Goal: Information Seeking & Learning: Learn about a topic

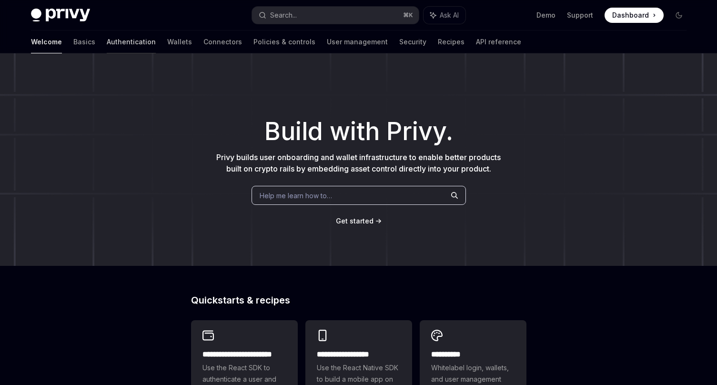
click at [107, 43] on link "Authentication" at bounding box center [131, 41] width 49 height 23
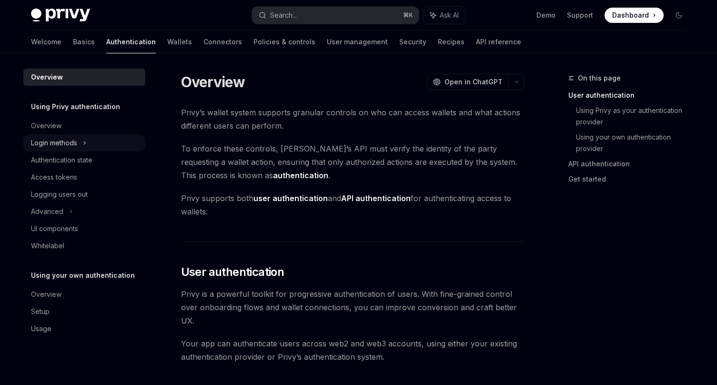
click at [60, 139] on div "Login methods" at bounding box center [54, 142] width 46 height 11
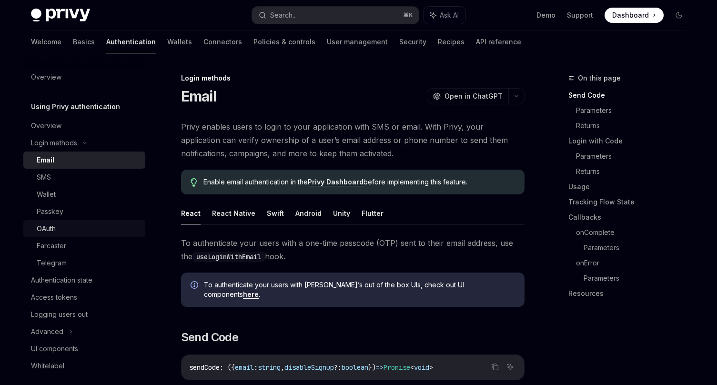
click at [44, 228] on div "OAuth" at bounding box center [46, 228] width 19 height 11
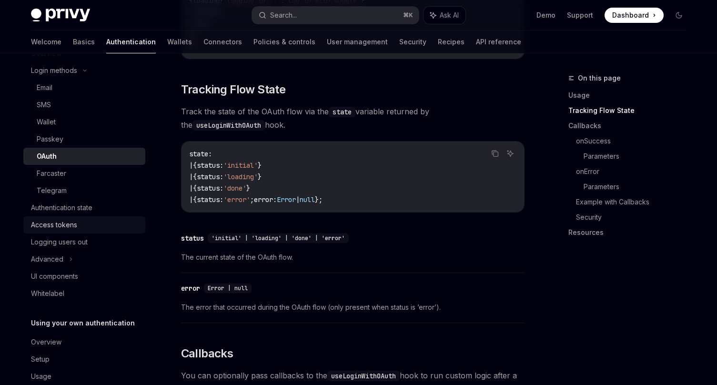
scroll to position [91, 0]
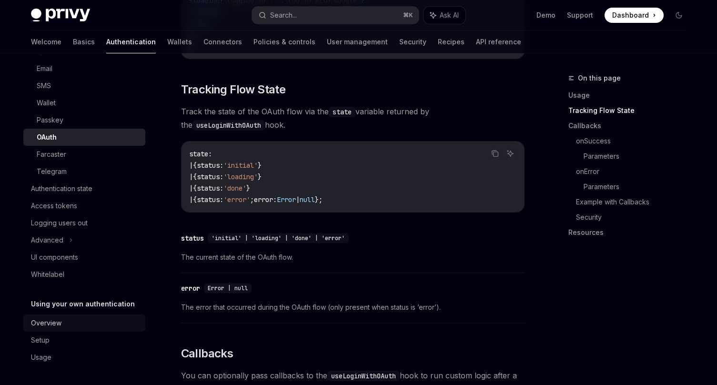
click at [65, 326] on div "Overview" at bounding box center [85, 322] width 109 height 11
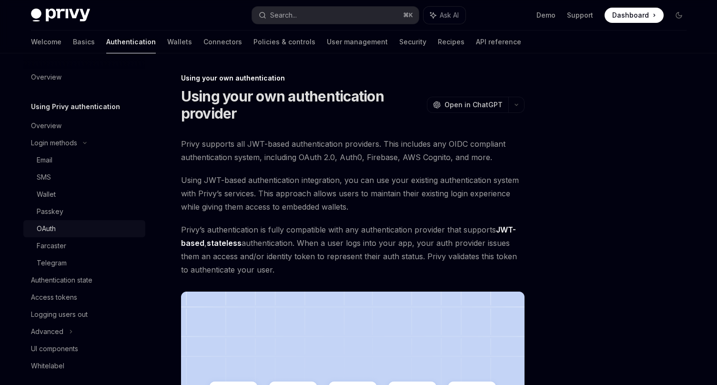
click at [62, 231] on div "OAuth" at bounding box center [88, 228] width 103 height 11
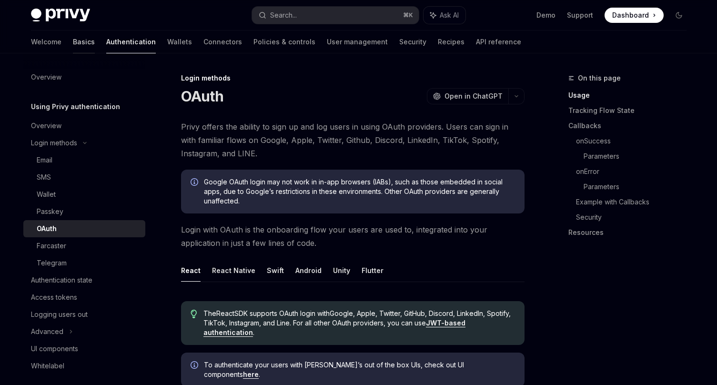
click at [73, 40] on link "Basics" at bounding box center [84, 41] width 22 height 23
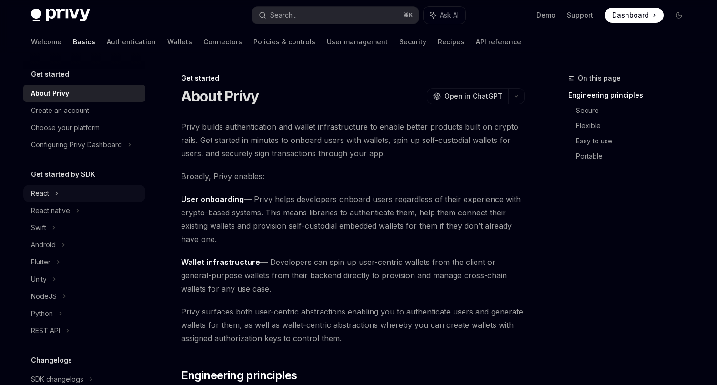
click at [53, 194] on div "React" at bounding box center [84, 193] width 122 height 17
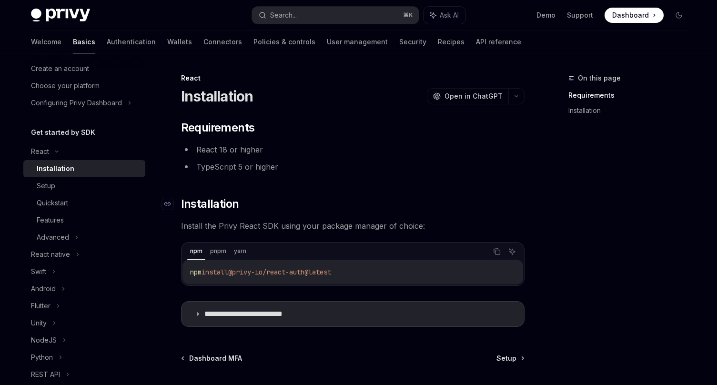
scroll to position [83, 0]
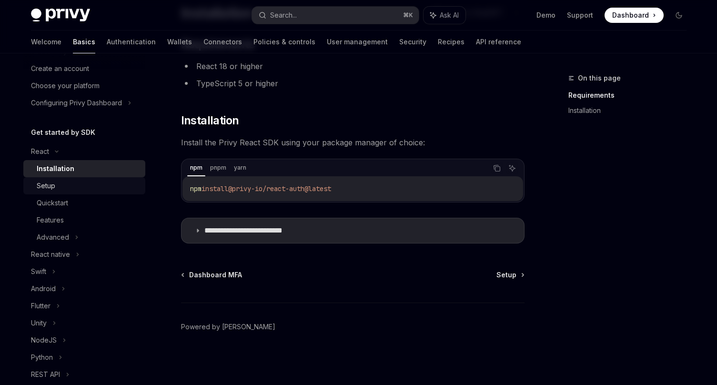
click at [82, 189] on div "Setup" at bounding box center [88, 185] width 103 height 11
type textarea "*"
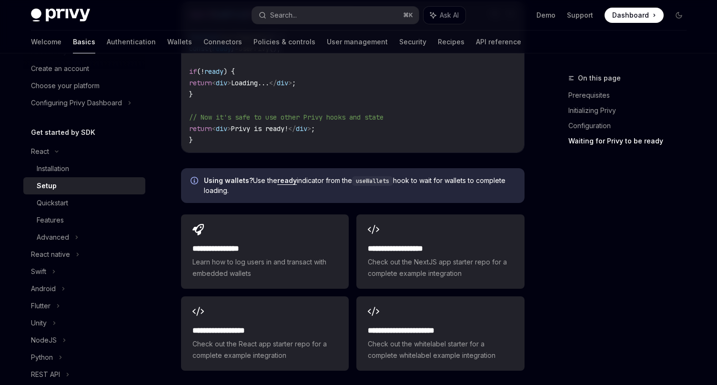
scroll to position [1250, 0]
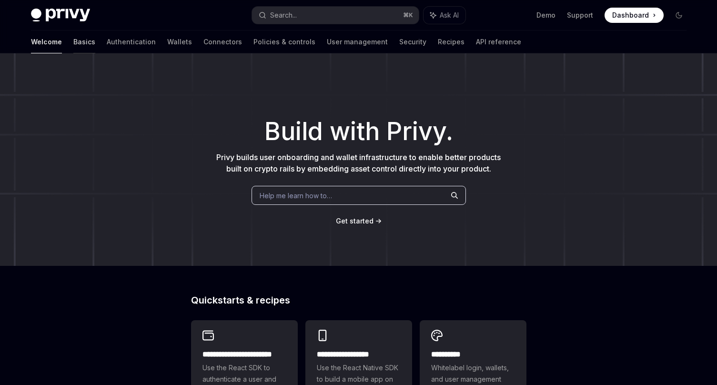
click at [73, 39] on link "Basics" at bounding box center [84, 41] width 22 height 23
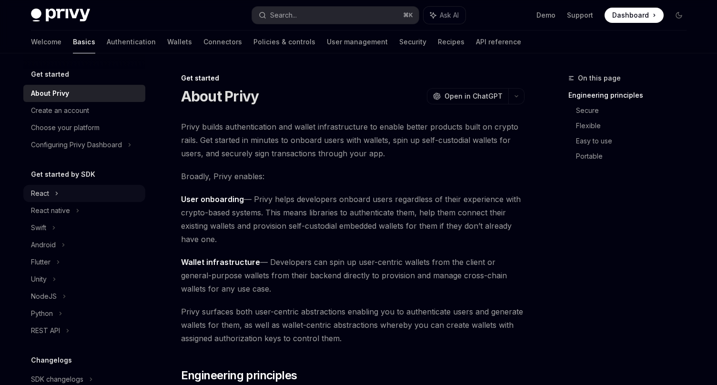
click at [52, 197] on div "React" at bounding box center [84, 193] width 122 height 17
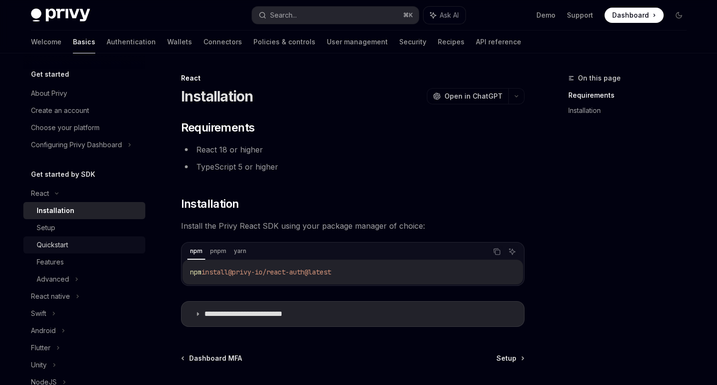
click at [67, 236] on link "Quickstart" at bounding box center [84, 244] width 122 height 17
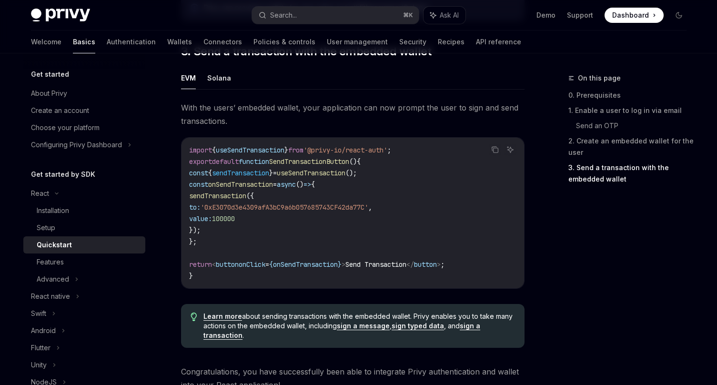
scroll to position [983, 0]
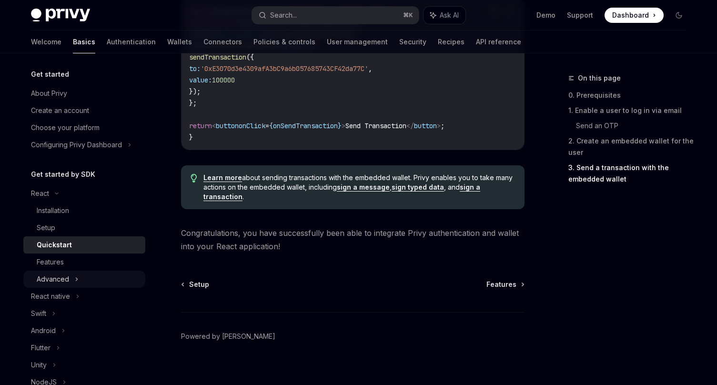
click at [65, 278] on div "Advanced" at bounding box center [53, 278] width 32 height 11
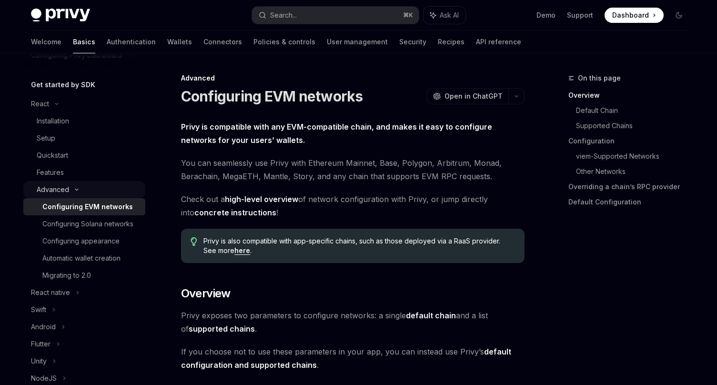
scroll to position [91, 0]
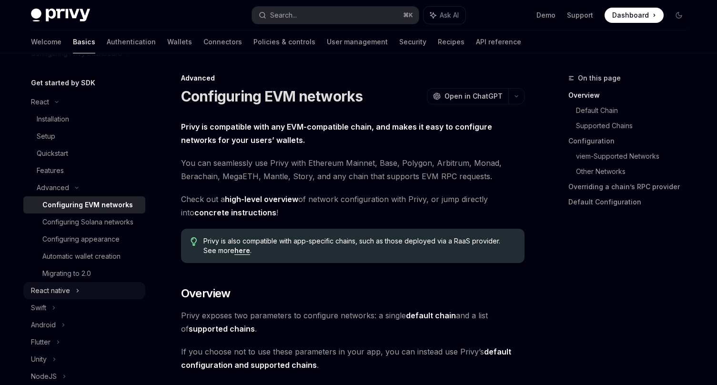
click at [58, 289] on div "React native" at bounding box center [50, 290] width 39 height 11
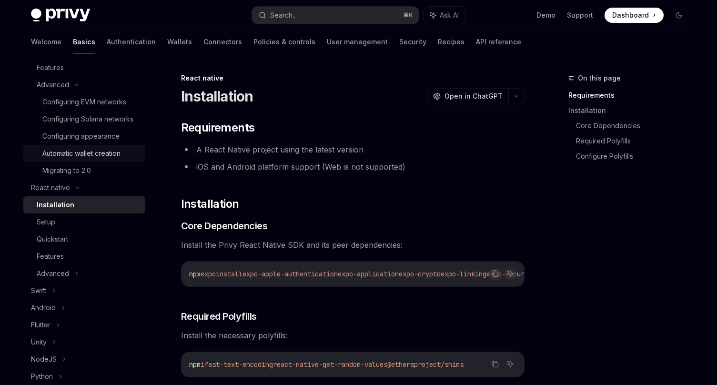
scroll to position [197, 0]
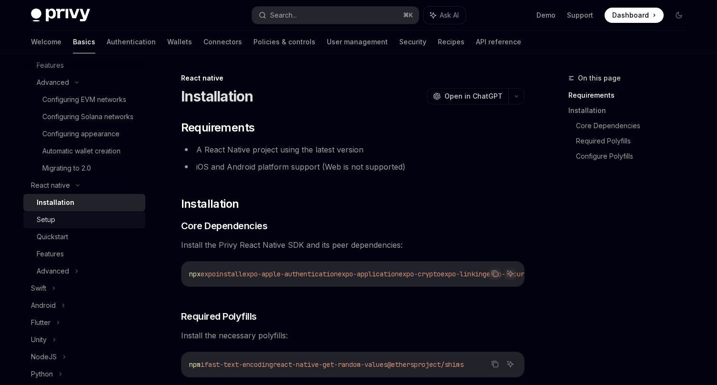
click at [56, 219] on div "Setup" at bounding box center [88, 219] width 103 height 11
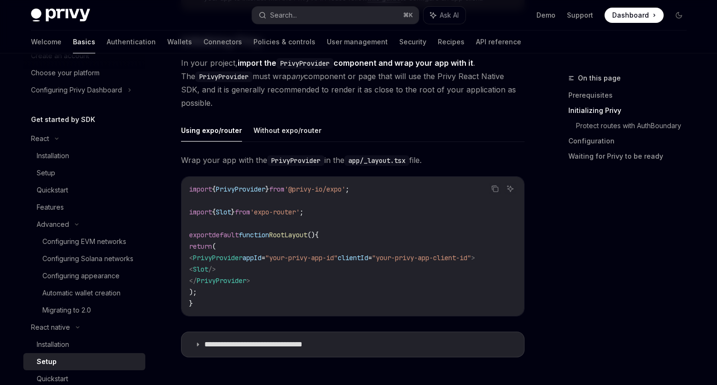
scroll to position [200, 0]
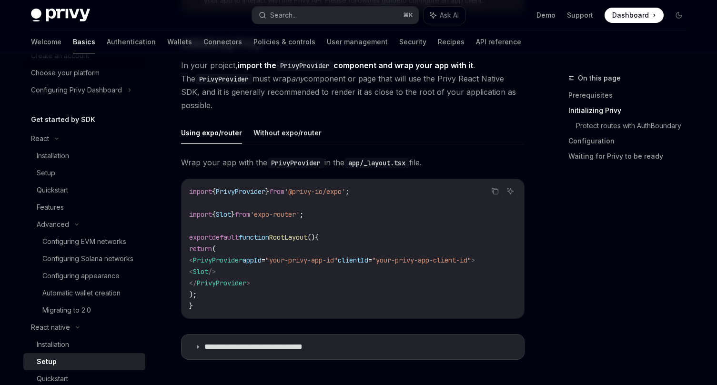
click at [210, 133] on button "Using expo/router" at bounding box center [211, 132] width 61 height 22
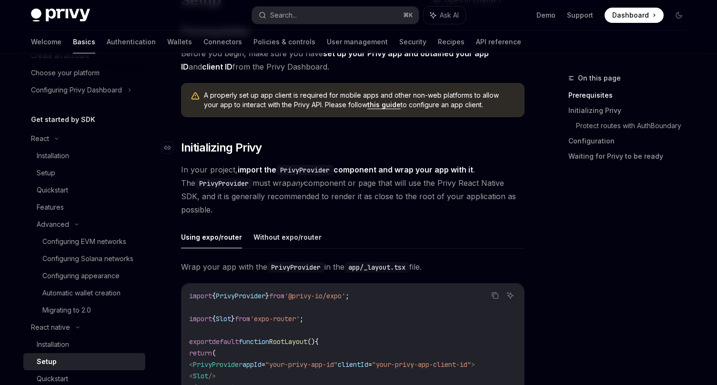
click at [235, 151] on span "Initializing Privy" at bounding box center [221, 147] width 81 height 15
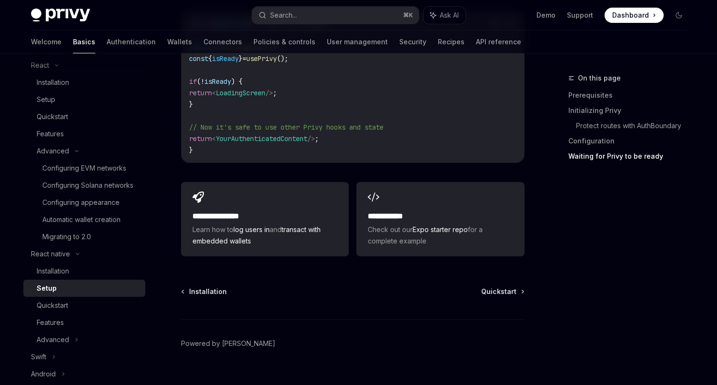
scroll to position [913, 0]
click at [66, 320] on div "Features" at bounding box center [88, 322] width 103 height 11
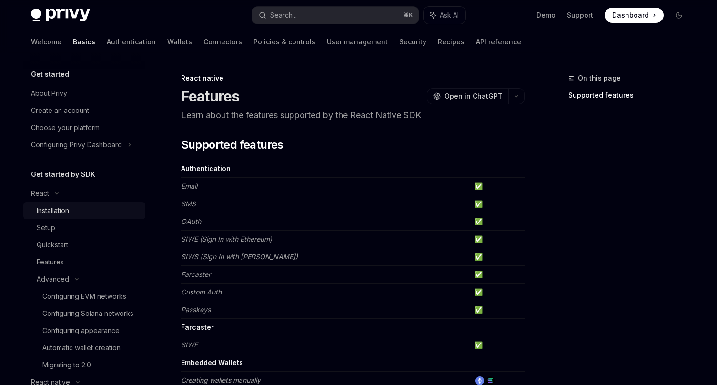
click at [60, 211] on div "Installation" at bounding box center [53, 210] width 32 height 11
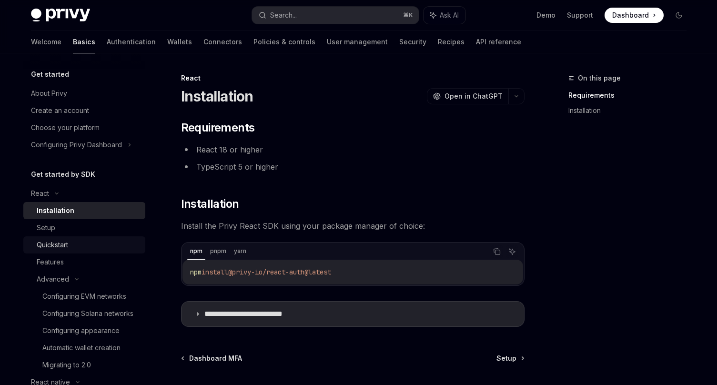
click at [68, 251] on link "Quickstart" at bounding box center [84, 244] width 122 height 17
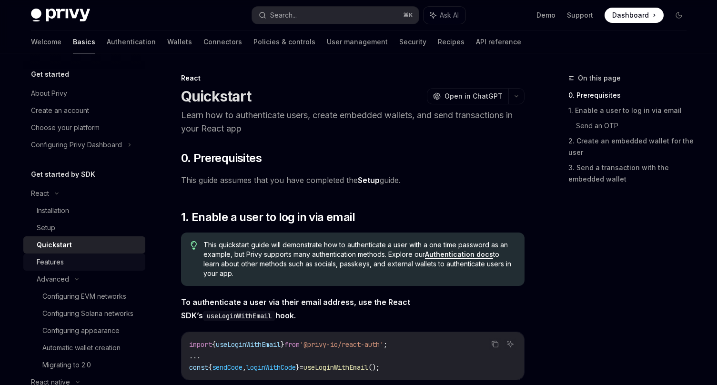
click at [68, 259] on div "Features" at bounding box center [88, 261] width 103 height 11
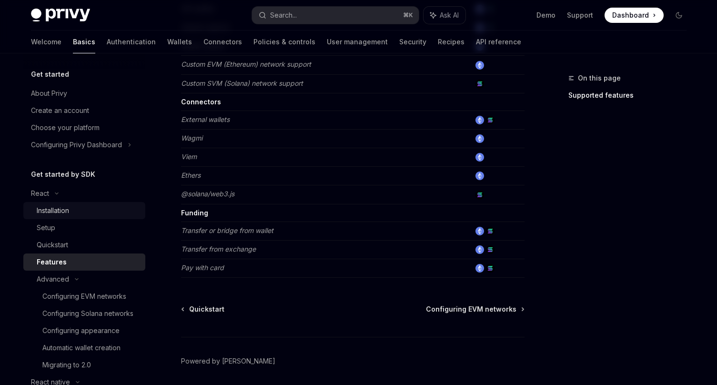
scroll to position [592, 0]
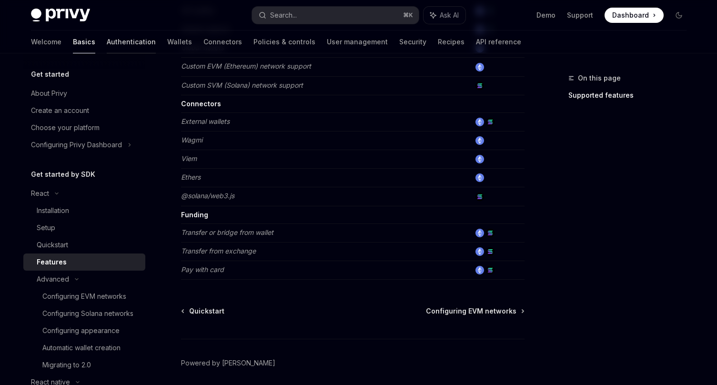
click at [107, 39] on link "Authentication" at bounding box center [131, 41] width 49 height 23
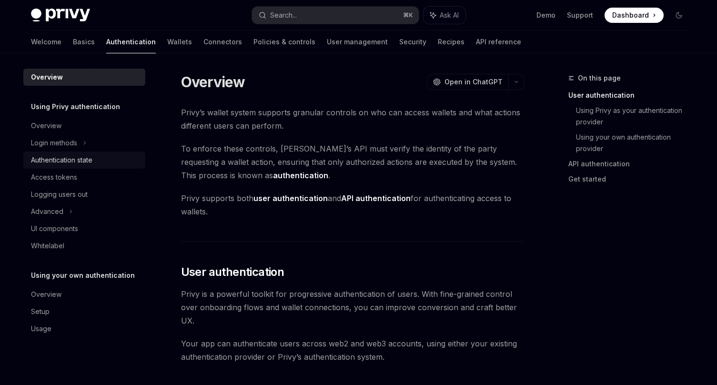
click at [65, 160] on div "Authentication state" at bounding box center [61, 159] width 61 height 11
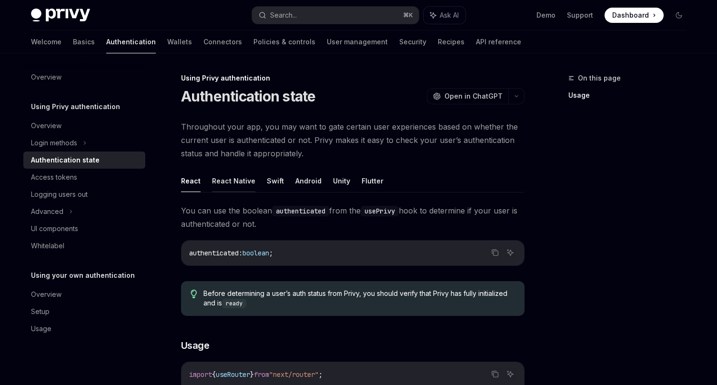
click at [240, 182] on button "React Native" at bounding box center [233, 181] width 43 height 22
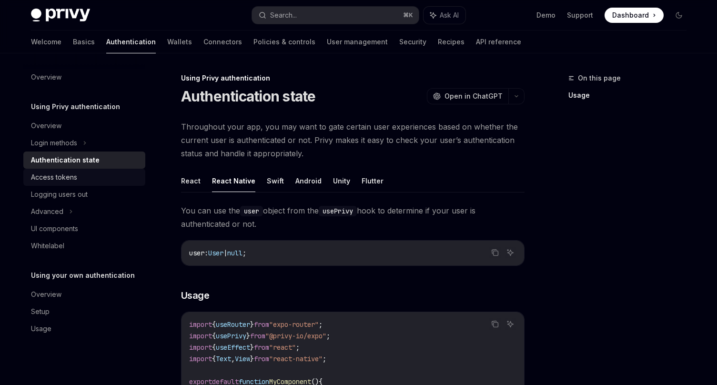
click at [80, 178] on div "Access tokens" at bounding box center [85, 176] width 109 height 11
type textarea "*"
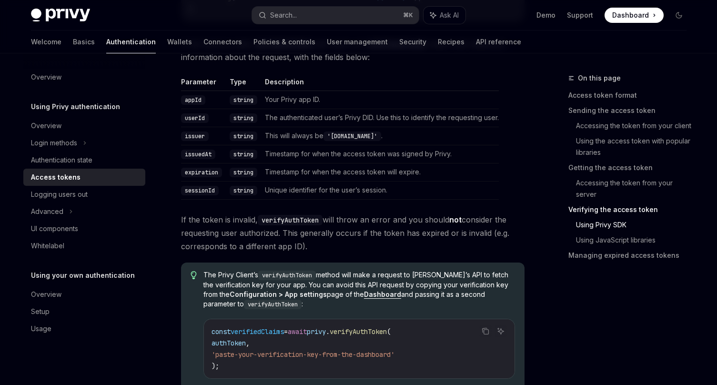
scroll to position [1634, 0]
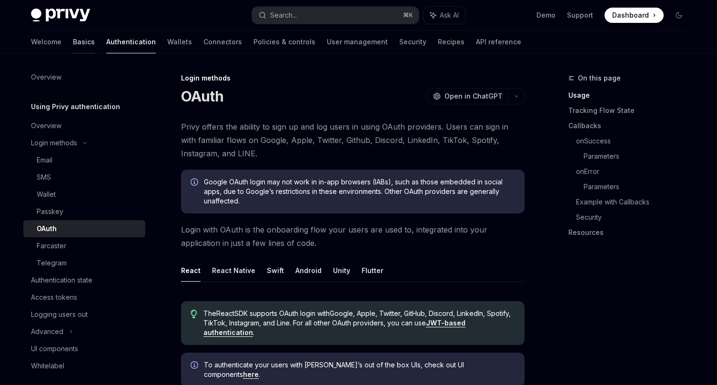
click at [73, 41] on link "Basics" at bounding box center [84, 41] width 22 height 23
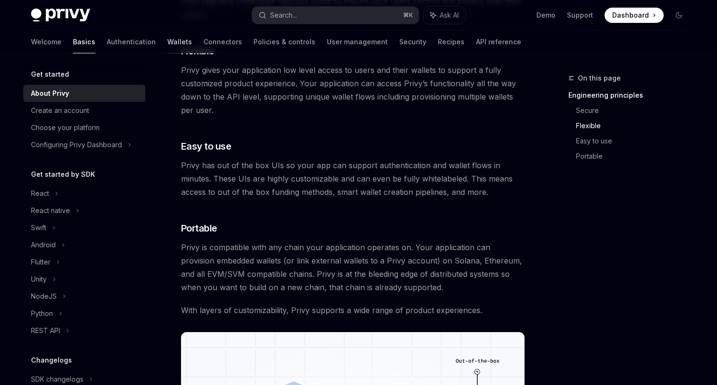
click at [167, 43] on link "Wallets" at bounding box center [179, 41] width 25 height 23
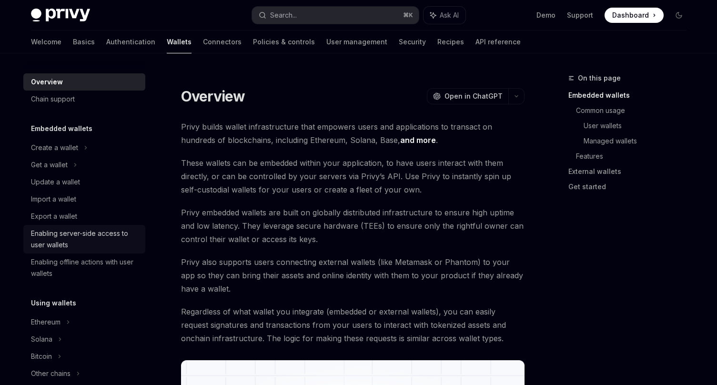
scroll to position [129, 0]
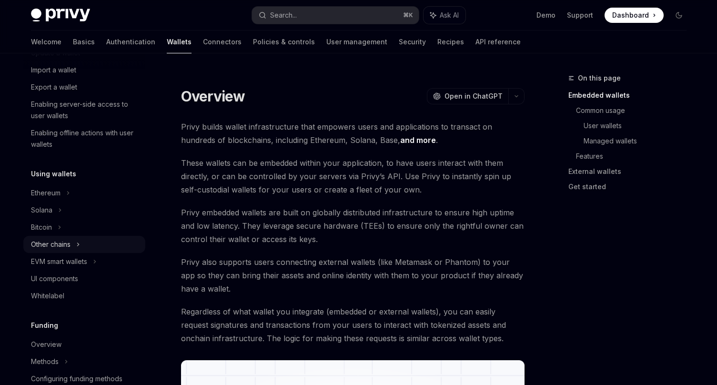
click at [54, 241] on div "Other chains" at bounding box center [51, 244] width 40 height 11
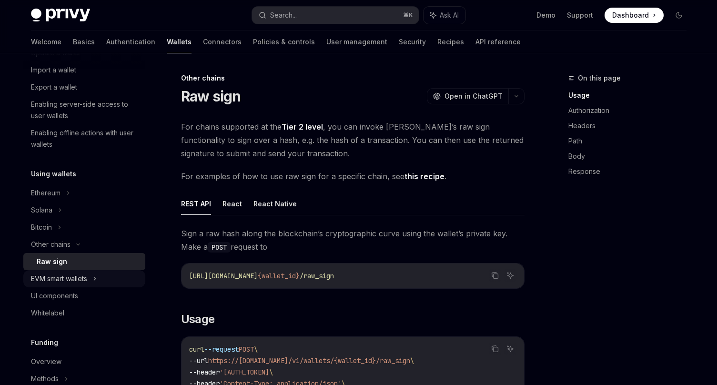
click at [60, 280] on div "EVM smart wallets" at bounding box center [59, 278] width 56 height 11
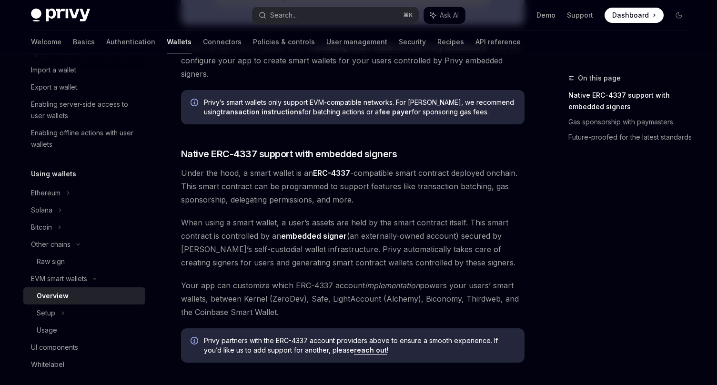
scroll to position [688, 0]
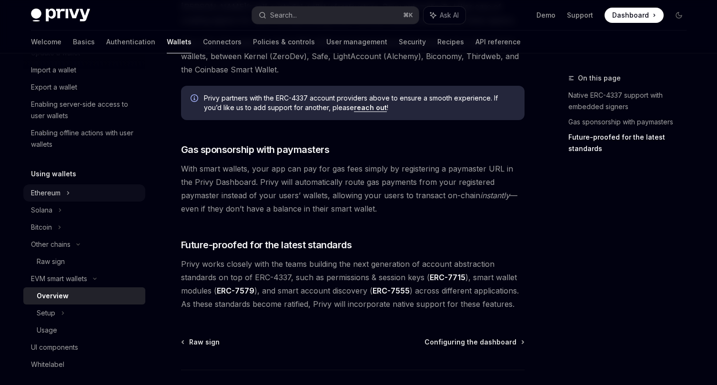
click at [58, 24] on div "Ethereum" at bounding box center [54, 18] width 47 height 11
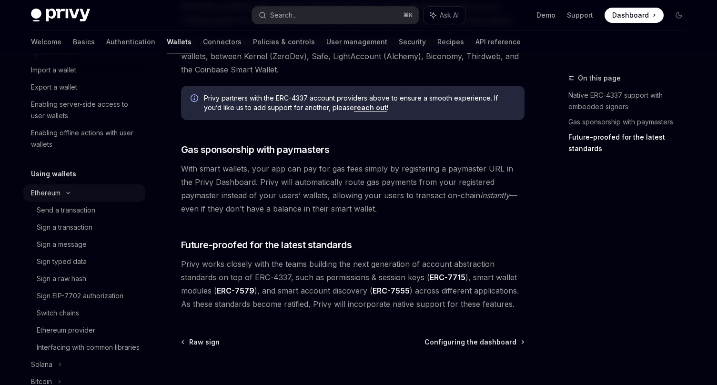
type textarea "*"
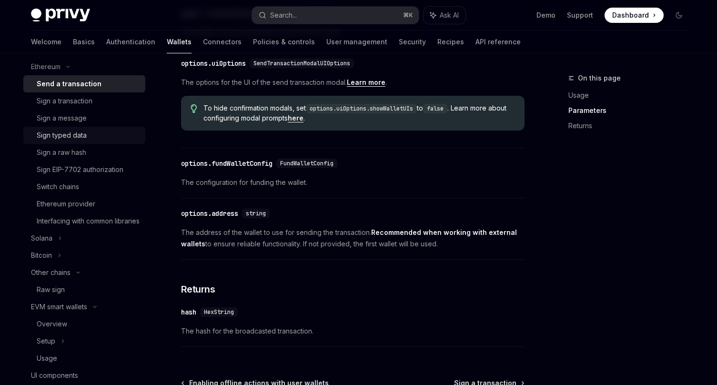
scroll to position [343, 0]
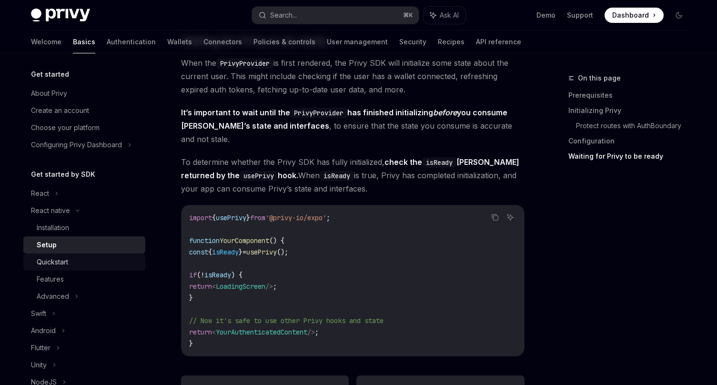
scroll to position [129, 0]
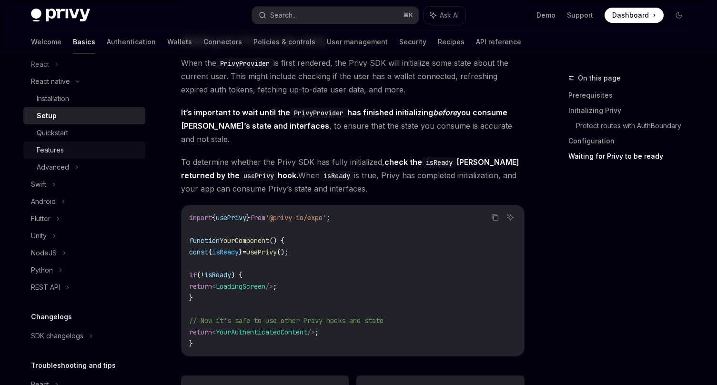
click at [57, 144] on div "Features" at bounding box center [50, 149] width 27 height 11
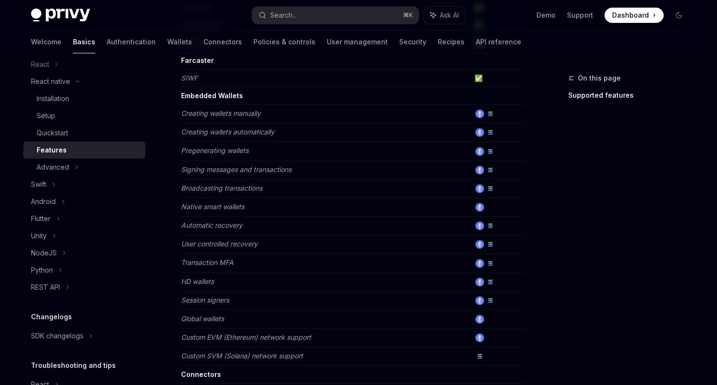
scroll to position [266, 0]
click at [167, 38] on link "Wallets" at bounding box center [179, 41] width 25 height 23
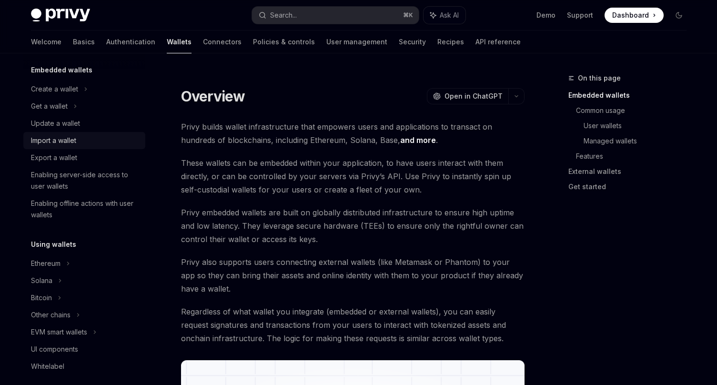
scroll to position [152, 0]
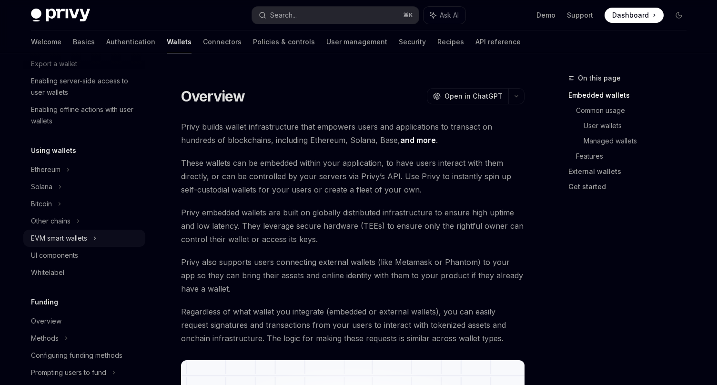
click at [61, 236] on div "EVM smart wallets" at bounding box center [59, 237] width 56 height 11
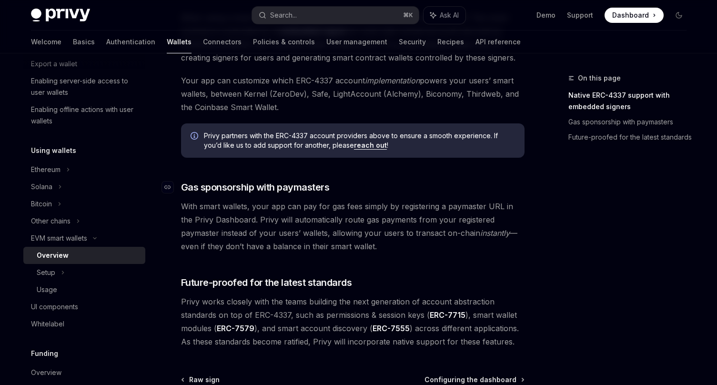
scroll to position [755, 0]
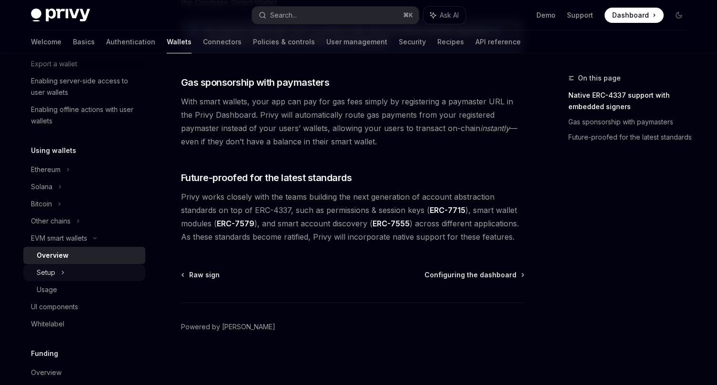
click at [57, 277] on div "Setup" at bounding box center [84, 272] width 122 height 17
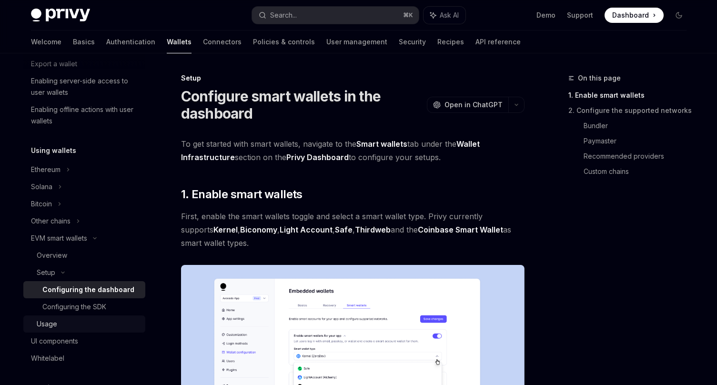
click at [63, 316] on link "Usage" at bounding box center [84, 323] width 122 height 17
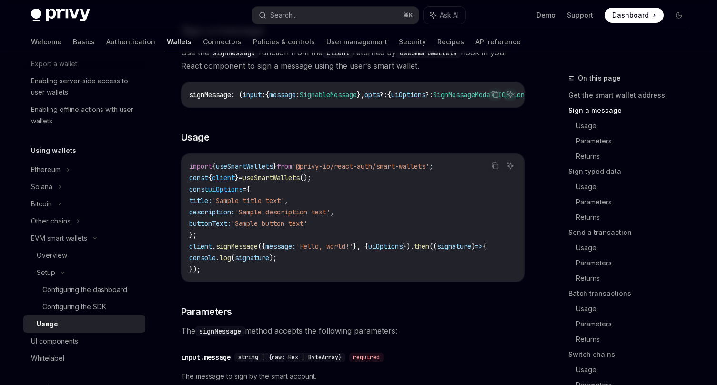
scroll to position [498, 0]
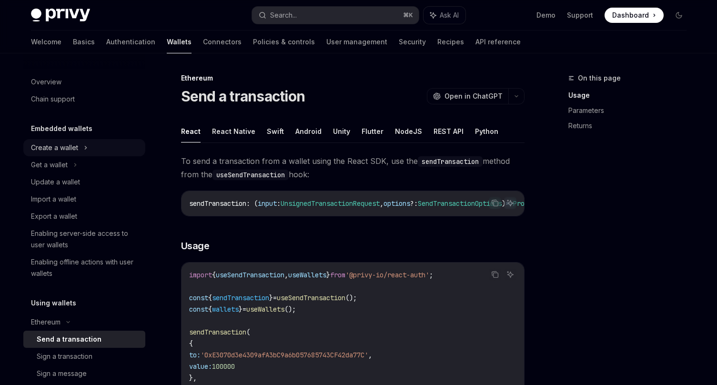
click at [55, 149] on div "Create a wallet" at bounding box center [54, 147] width 47 height 11
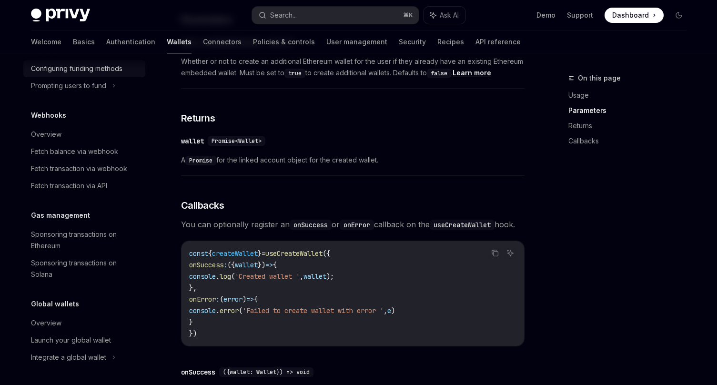
scroll to position [724, 0]
click at [106, 39] on link "Authentication" at bounding box center [130, 41] width 49 height 23
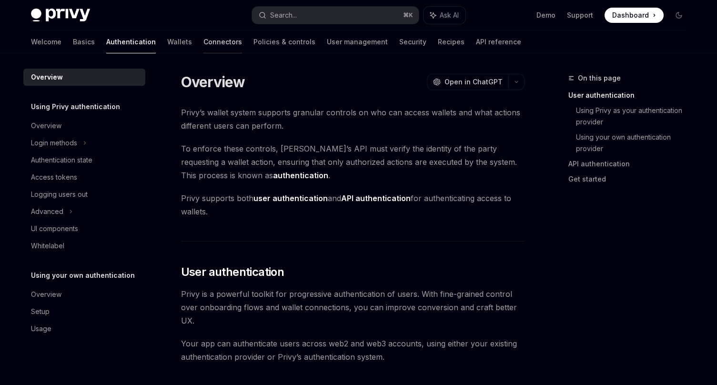
click at [203, 48] on link "Connectors" at bounding box center [222, 41] width 39 height 23
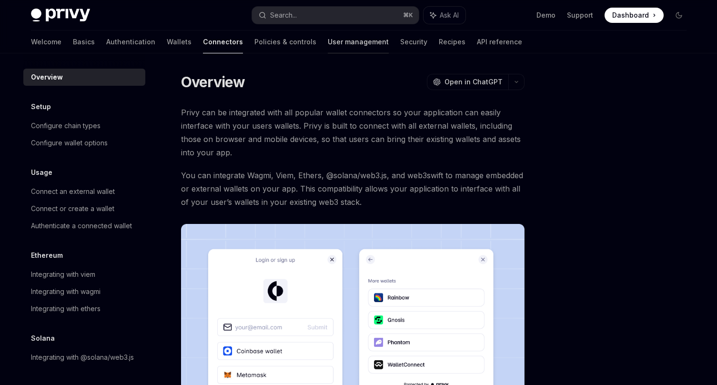
click at [328, 50] on link "User management" at bounding box center [358, 41] width 61 height 23
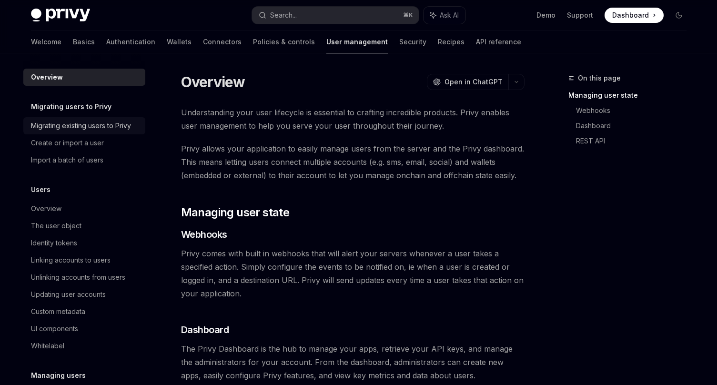
click at [89, 129] on div "Migrating existing users to Privy" at bounding box center [81, 125] width 100 height 11
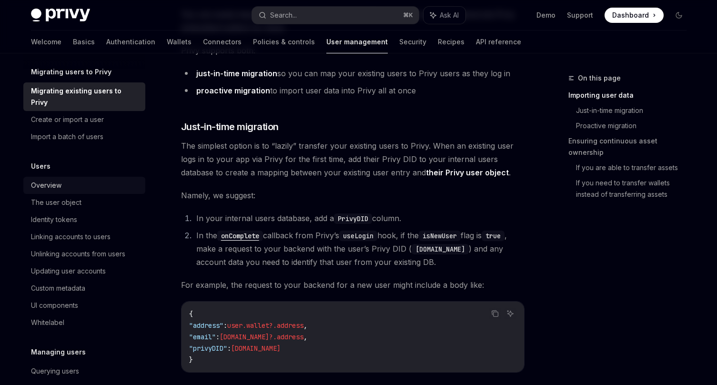
scroll to position [48, 0]
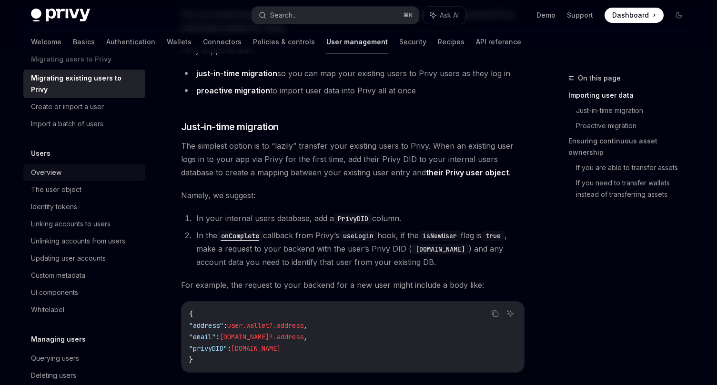
click at [61, 167] on div "Overview" at bounding box center [85, 172] width 109 height 11
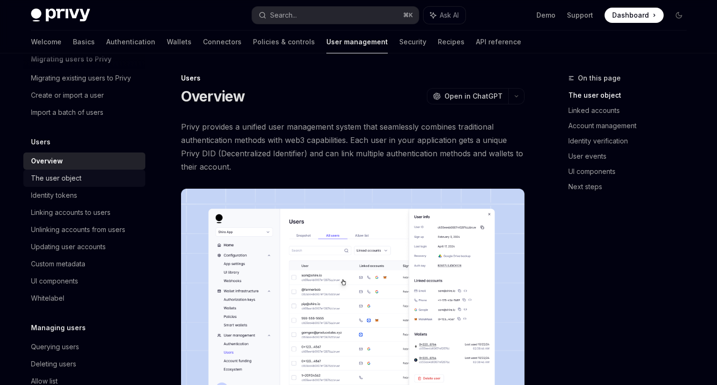
click at [71, 178] on div "The user object" at bounding box center [56, 177] width 50 height 11
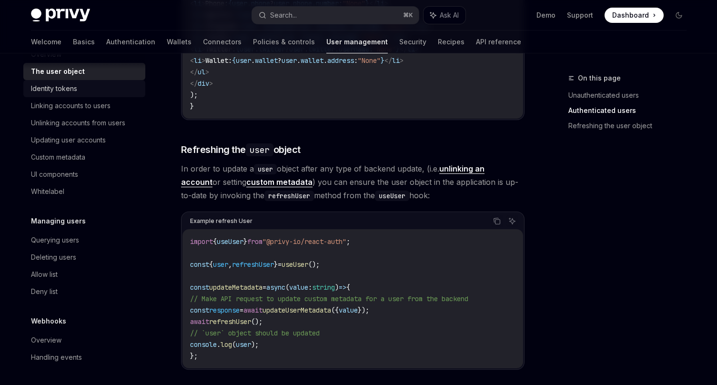
scroll to position [152, 0]
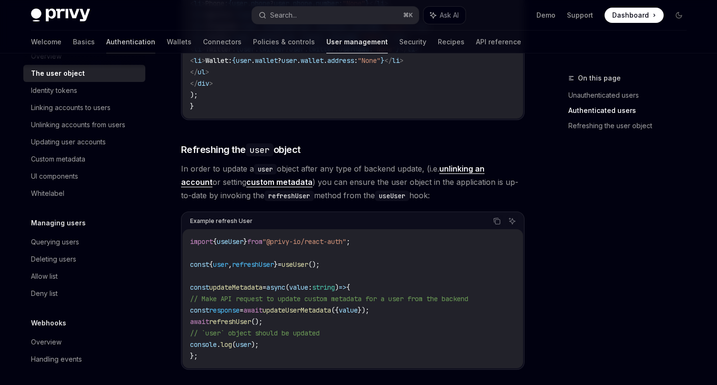
click at [106, 42] on link "Authentication" at bounding box center [130, 41] width 49 height 23
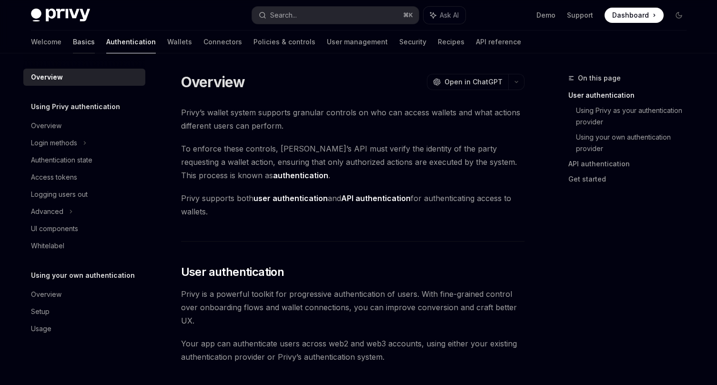
click at [73, 43] on link "Basics" at bounding box center [84, 41] width 22 height 23
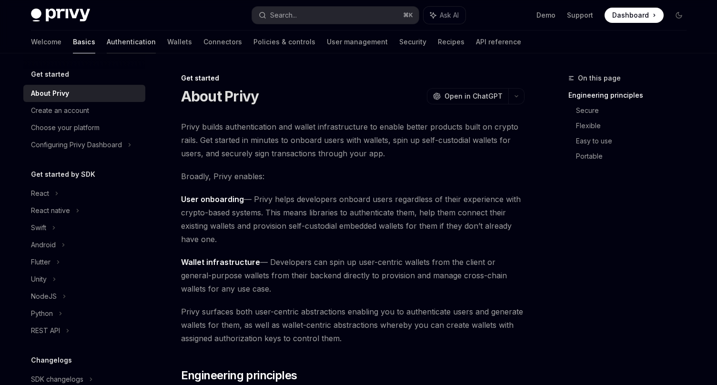
click at [107, 38] on link "Authentication" at bounding box center [131, 41] width 49 height 23
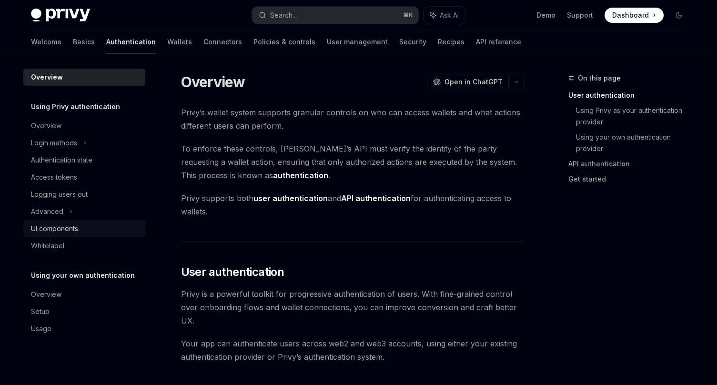
click at [55, 224] on div "UI components" at bounding box center [54, 228] width 47 height 11
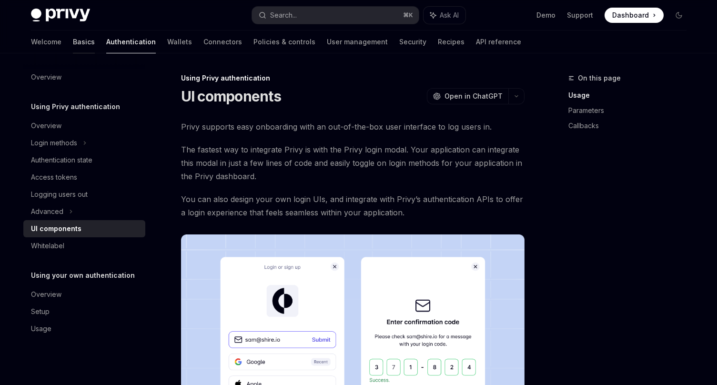
click at [73, 45] on link "Basics" at bounding box center [84, 41] width 22 height 23
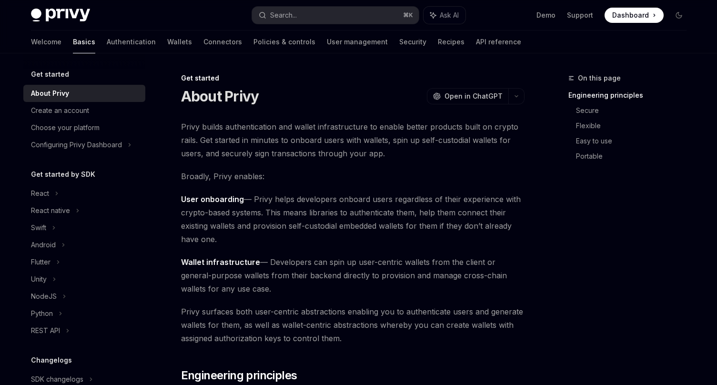
scroll to position [105, 0]
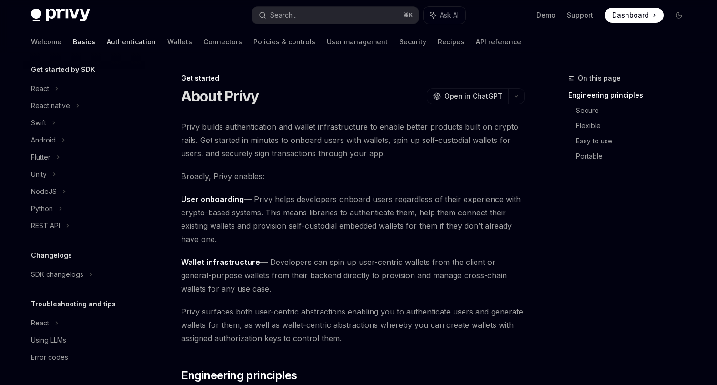
click at [107, 40] on link "Authentication" at bounding box center [131, 41] width 49 height 23
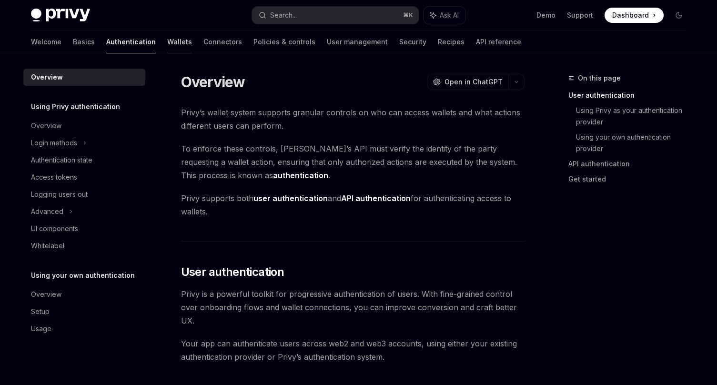
click at [167, 40] on link "Wallets" at bounding box center [179, 41] width 25 height 23
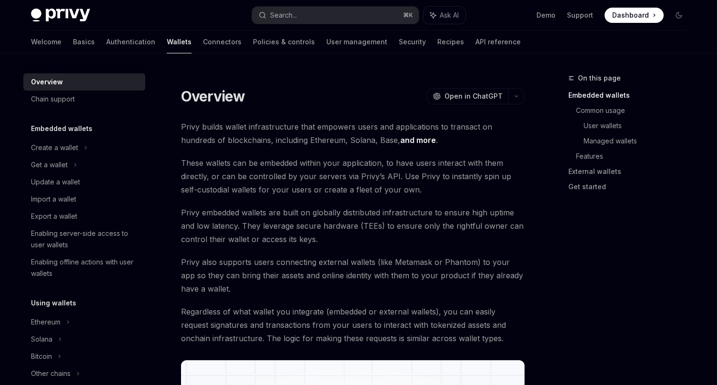
scroll to position [141, 0]
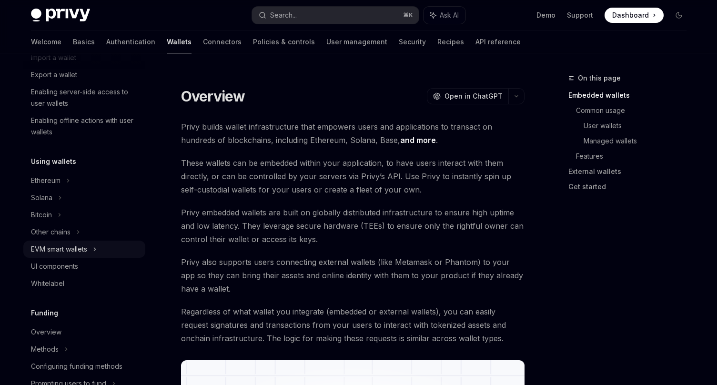
click at [71, 242] on div "EVM smart wallets" at bounding box center [84, 248] width 122 height 17
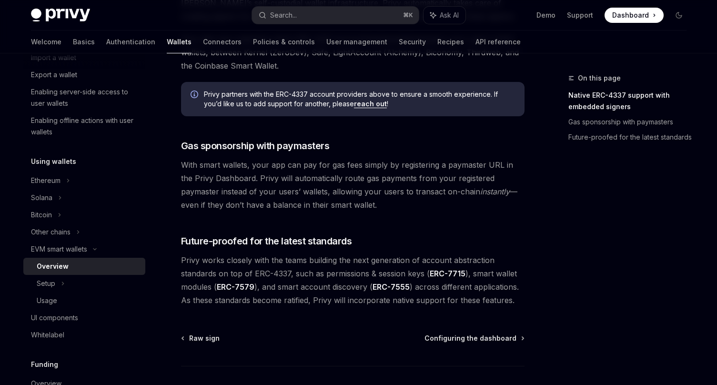
scroll to position [690, 0]
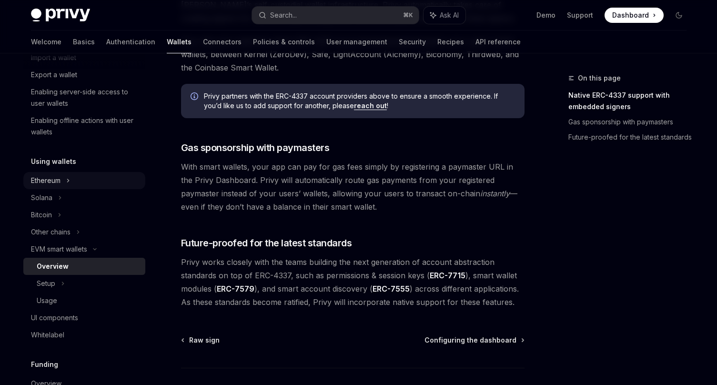
click at [55, 12] on div "Ethereum" at bounding box center [54, 5] width 47 height 11
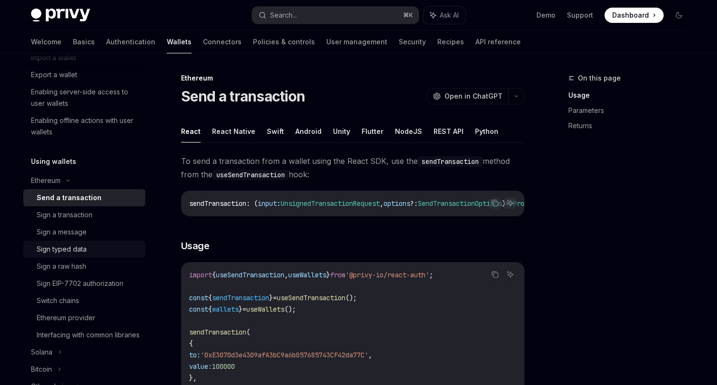
scroll to position [304, 0]
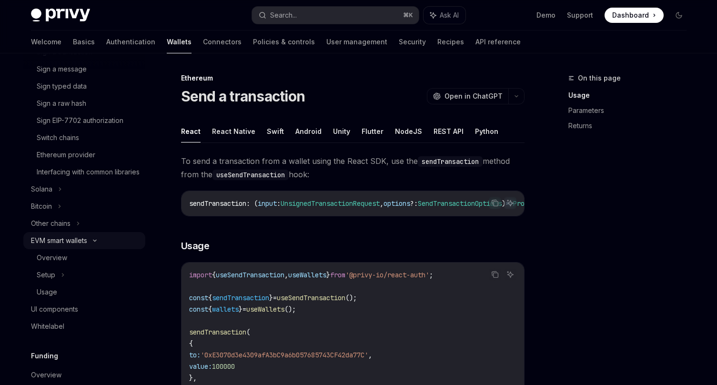
click at [65, 249] on div "EVM smart wallets" at bounding box center [84, 240] width 122 height 17
click at [70, 246] on div "EVM smart wallets" at bounding box center [59, 240] width 56 height 11
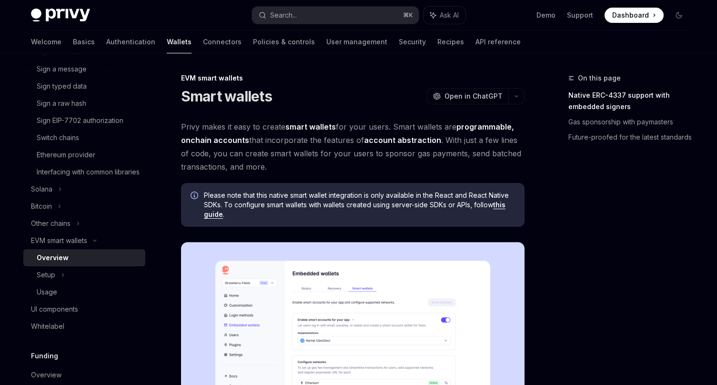
click at [60, 263] on div "Overview" at bounding box center [53, 257] width 32 height 11
click at [44, 280] on div "Setup" at bounding box center [46, 274] width 19 height 11
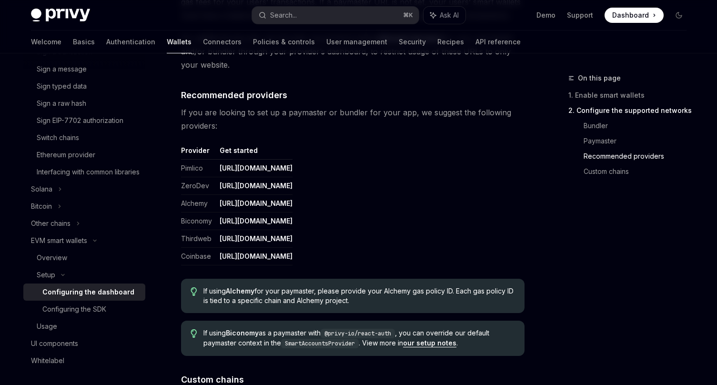
scroll to position [1251, 0]
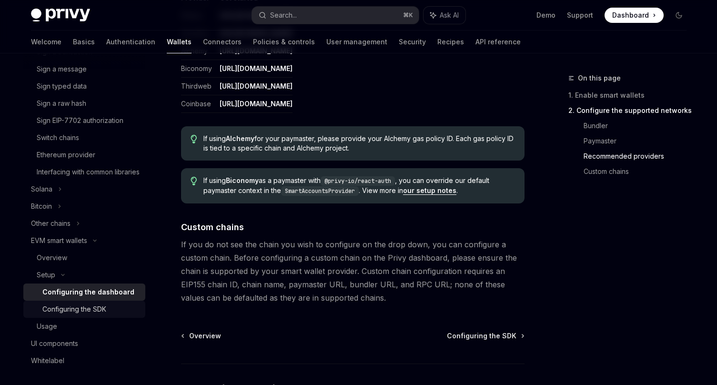
click at [68, 315] on div "Configuring the SDK" at bounding box center [74, 308] width 64 height 11
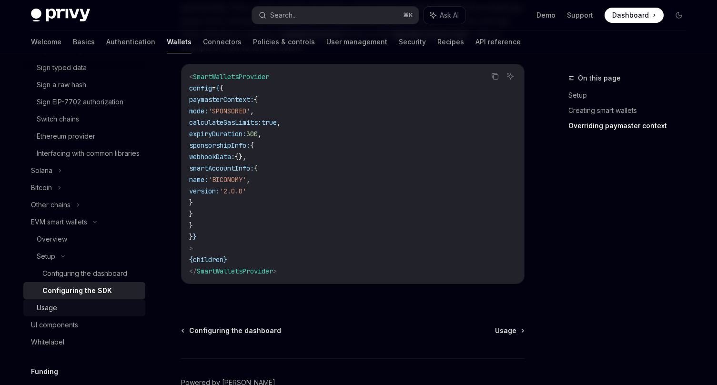
scroll to position [321, 0]
click at [86, 244] on link "Overview" at bounding box center [84, 240] width 122 height 17
type textarea "*"
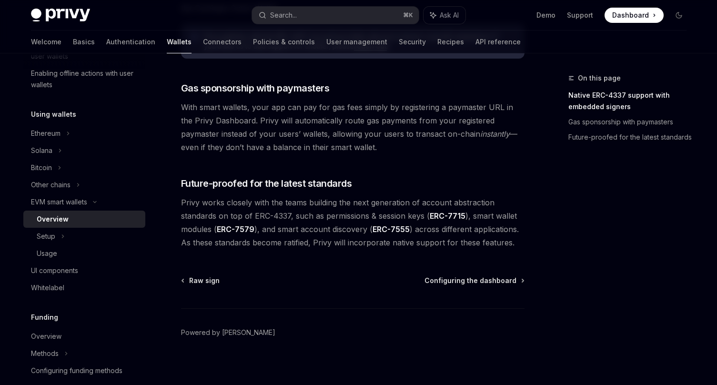
scroll to position [724, 0]
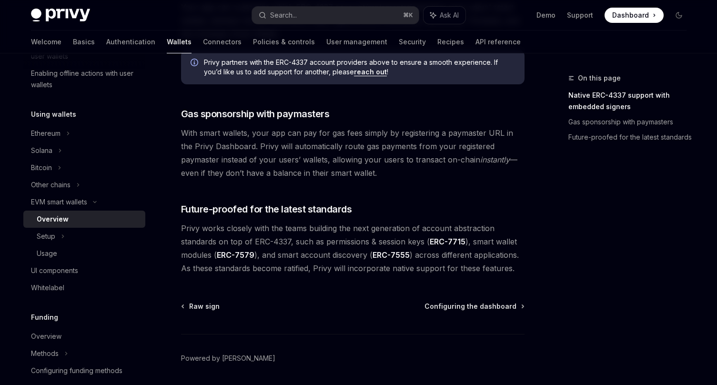
drag, startPoint x: 356, startPoint y: 171, endPoint x: 171, endPoint y: 129, distance: 189.4
copy span "With smart wallets, your app can pay for gas fees simply by registering a payma…"
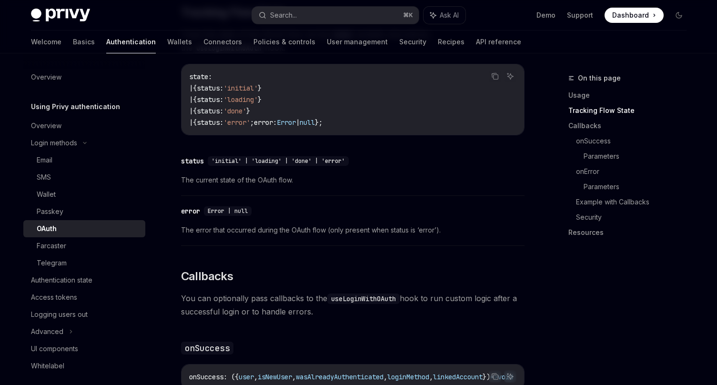
scroll to position [1144, 0]
